Goal: Complete application form

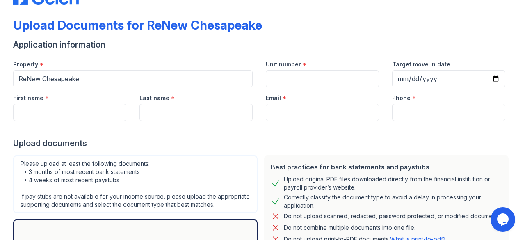
scroll to position [31, 0]
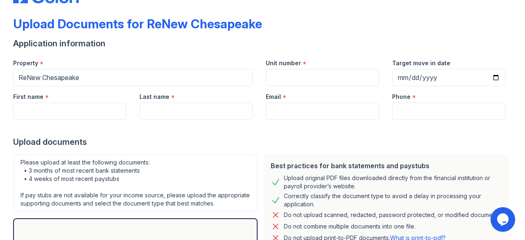
click at [91, 120] on div at bounding box center [262, 128] width 499 height 16
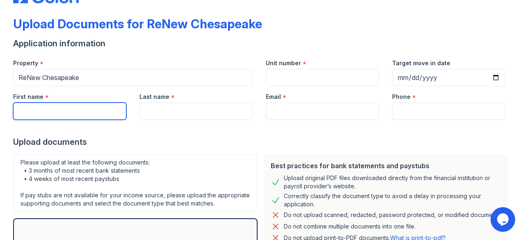
click at [89, 116] on input "First name" at bounding box center [69, 111] width 113 height 17
type input "[PERSON_NAME]"
type input "[PERSON_NAME][EMAIL_ADDRESS][DOMAIN_NAME]"
type input "8323490625"
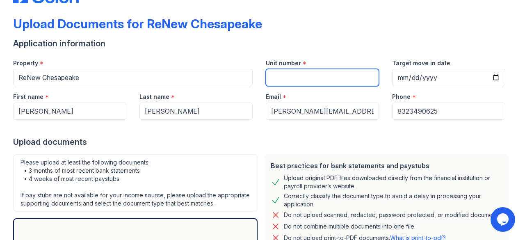
click at [295, 78] on input "Unit number" at bounding box center [322, 77] width 113 height 17
type input "b1"
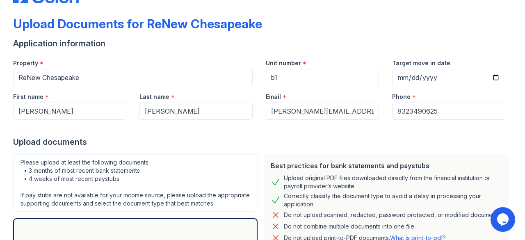
click at [493, 92] on div "Phone *" at bounding box center [448, 94] width 113 height 16
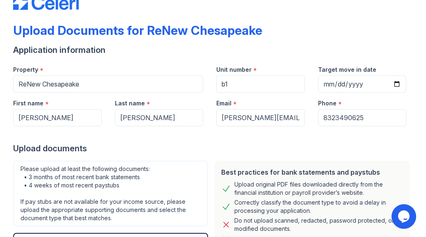
scroll to position [0, 0]
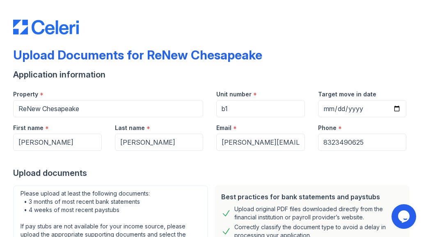
drag, startPoint x: 7, startPoint y: 12, endPoint x: 7, endPoint y: 22, distance: 9.4
click at [7, 22] on div "Upload Documents for ReNew Chesapeake Application information Property * ReNew …" at bounding box center [213, 118] width 426 height 237
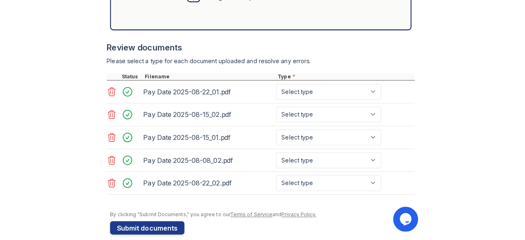
scroll to position [433, 0]
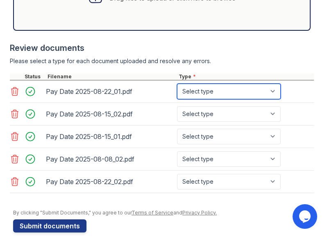
click at [276, 92] on select "Select type Paystub Bank Statement Offer Letter Tax Documents Benefit Award Let…" at bounding box center [229, 92] width 104 height 16
select select "paystub"
click at [177, 84] on select "Select type Paystub Bank Statement Offer Letter Tax Documents Benefit Award Let…" at bounding box center [229, 92] width 104 height 16
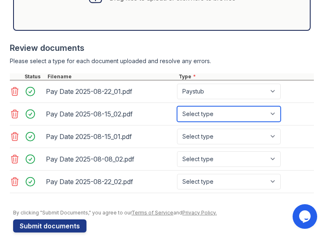
click at [273, 114] on select "Select type Paystub Bank Statement Offer Letter Tax Documents Benefit Award Let…" at bounding box center [229, 114] width 104 height 16
select select "paystub"
click at [177, 106] on select "Select type Paystub Bank Statement Offer Letter Tax Documents Benefit Award Let…" at bounding box center [229, 114] width 104 height 16
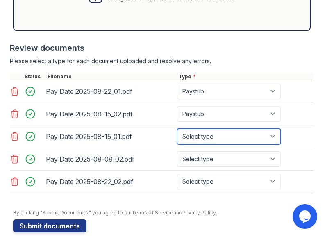
click at [272, 136] on select "Select type Paystub Bank Statement Offer Letter Tax Documents Benefit Award Let…" at bounding box center [229, 137] width 104 height 16
select select "paystub"
click at [177, 129] on select "Select type Paystub Bank Statement Offer Letter Tax Documents Benefit Award Let…" at bounding box center [229, 137] width 104 height 16
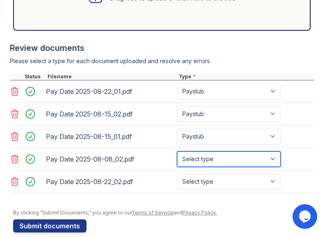
click at [271, 157] on select "Select type Paystub Bank Statement Offer Letter Tax Documents Benefit Award Let…" at bounding box center [229, 159] width 104 height 16
select select "paystub"
click at [177, 151] on select "Select type Paystub Bank Statement Offer Letter Tax Documents Benefit Award Let…" at bounding box center [229, 159] width 104 height 16
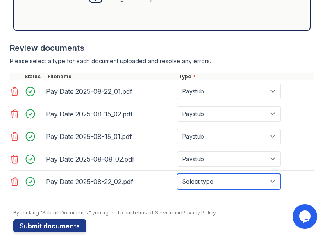
click at [274, 178] on select "Select type Paystub Bank Statement Offer Letter Tax Documents Benefit Award Let…" at bounding box center [229, 182] width 104 height 16
select select "paystub"
click at [177, 174] on select "Select type Paystub Bank Statement Offer Letter Tax Documents Benefit Award Let…" at bounding box center [229, 182] width 104 height 16
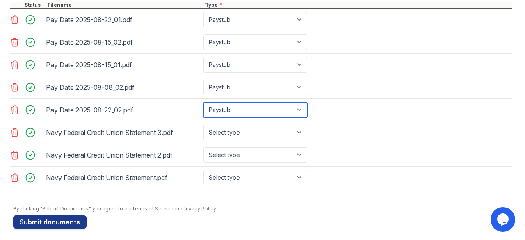
scroll to position [365, 0]
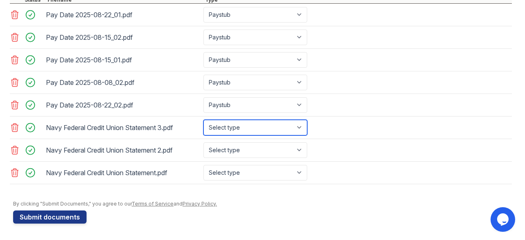
click at [298, 127] on select "Select type Paystub Bank Statement Offer Letter Tax Documents Benefit Award Let…" at bounding box center [256, 128] width 104 height 16
select select "bank_statement"
click at [204, 121] on select "Select type Paystub Bank Statement Offer Letter Tax Documents Benefit Award Let…" at bounding box center [256, 128] width 104 height 16
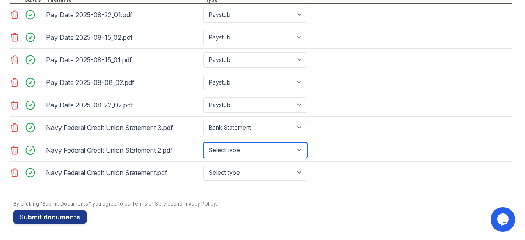
click at [282, 151] on select "Select type Paystub Bank Statement Offer Letter Tax Documents Benefit Award Let…" at bounding box center [256, 150] width 104 height 16
select select "bank_statement"
click at [204, 143] on select "Select type Paystub Bank Statement Offer Letter Tax Documents Benefit Award Let…" at bounding box center [256, 150] width 104 height 16
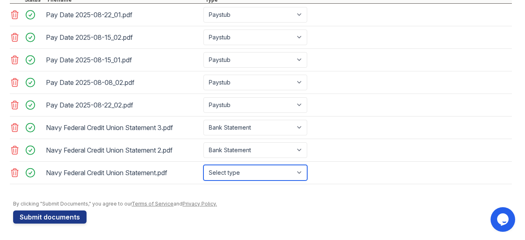
click at [286, 172] on select "Select type Paystub Bank Statement Offer Letter Tax Documents Benefit Award Let…" at bounding box center [256, 173] width 104 height 16
select select "bank_statement"
click at [204, 165] on select "Select type Paystub Bank Statement Offer Letter Tax Documents Benefit Award Let…" at bounding box center [256, 173] width 104 height 16
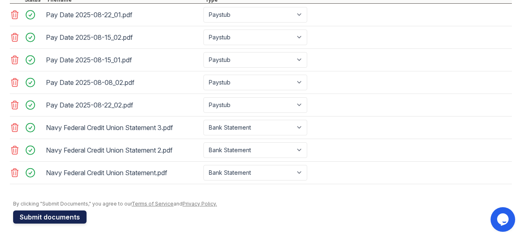
click at [71, 215] on button "Submit documents" at bounding box center [49, 216] width 73 height 13
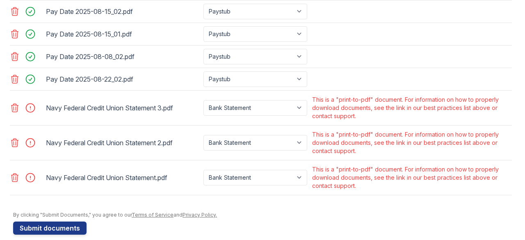
scroll to position [419, 0]
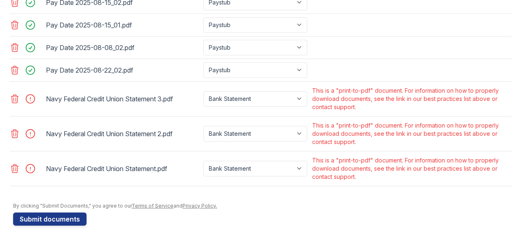
click at [13, 104] on icon at bounding box center [15, 99] width 10 height 10
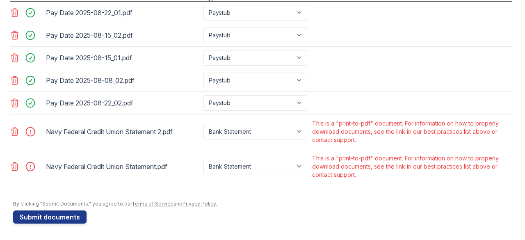
scroll to position [391, 0]
click at [15, 129] on icon at bounding box center [14, 132] width 7 height 8
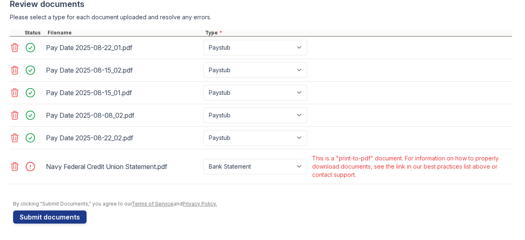
click at [15, 163] on icon at bounding box center [14, 166] width 7 height 8
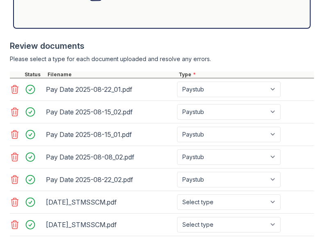
scroll to position [531, 0]
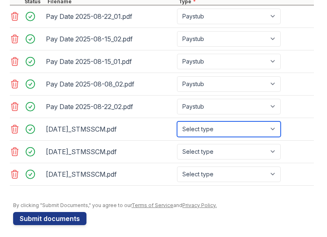
click at [272, 129] on select "Select type Paystub Bank Statement Offer Letter Tax Documents Benefit Award Let…" at bounding box center [229, 129] width 104 height 16
select select "bank_statement"
click at [177, 121] on select "Select type Paystub Bank Statement Offer Letter Tax Documents Benefit Award Let…" at bounding box center [229, 129] width 104 height 16
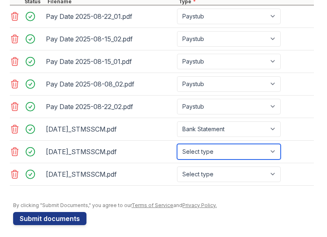
click at [263, 151] on select "Select type Paystub Bank Statement Offer Letter Tax Documents Benefit Award Let…" at bounding box center [229, 152] width 104 height 16
select select "bank_statement"
click at [177, 144] on select "Select type Paystub Bank Statement Offer Letter Tax Documents Benefit Award Let…" at bounding box center [229, 152] width 104 height 16
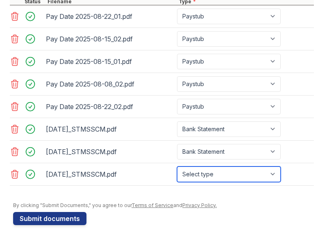
click at [256, 172] on select "Select type Paystub Bank Statement Offer Letter Tax Documents Benefit Award Let…" at bounding box center [229, 175] width 104 height 16
select select "bank_statement"
click at [177, 167] on select "Select type Paystub Bank Statement Offer Letter Tax Documents Benefit Award Let…" at bounding box center [229, 175] width 104 height 16
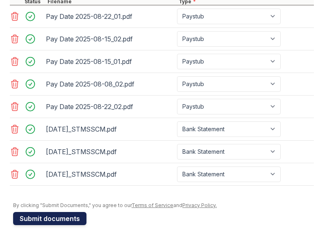
click at [44, 212] on button "Submit documents" at bounding box center [49, 218] width 73 height 13
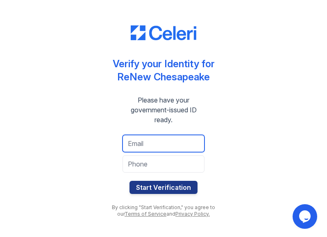
click at [156, 145] on input "email" at bounding box center [164, 143] width 82 height 17
type input "[PERSON_NAME][EMAIL_ADDRESS][DOMAIN_NAME]"
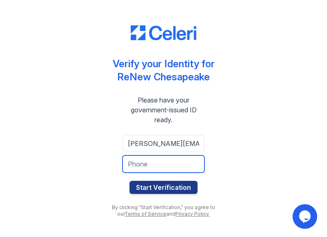
click at [166, 163] on input "tel" at bounding box center [164, 164] width 82 height 17
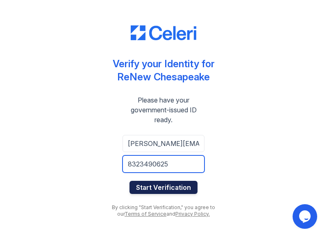
type input "8323490625"
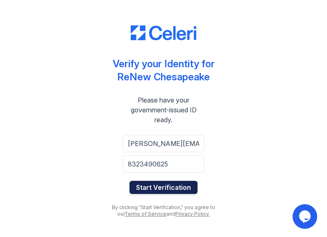
click at [153, 184] on button "Start Verification" at bounding box center [164, 187] width 68 height 13
